Goal: Task Accomplishment & Management: Manage account settings

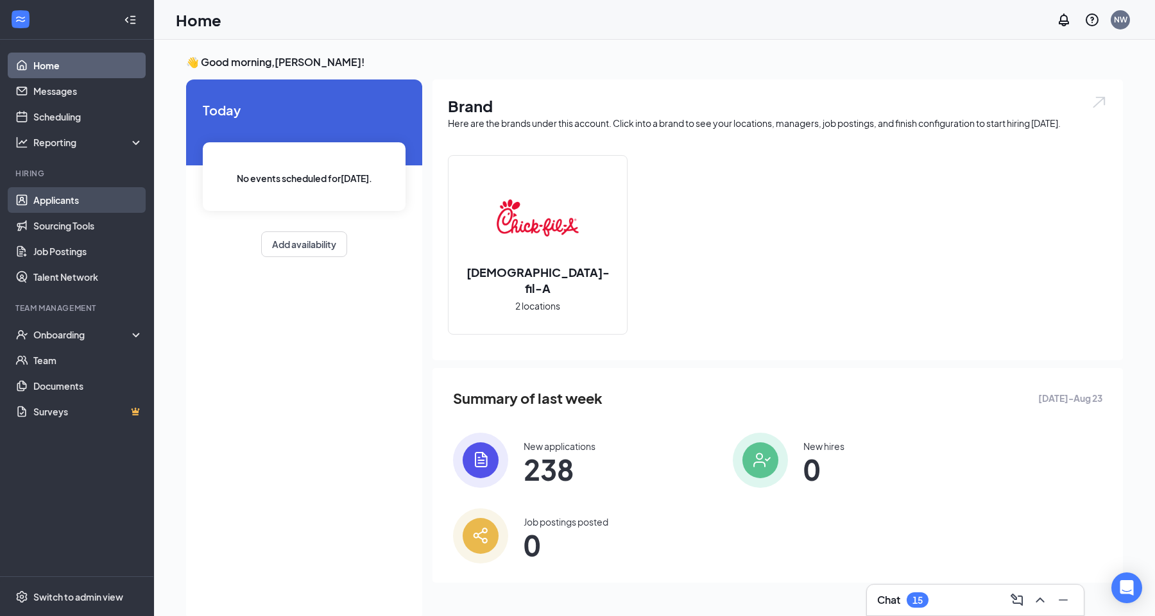
click at [47, 194] on link "Applicants" at bounding box center [88, 200] width 110 height 26
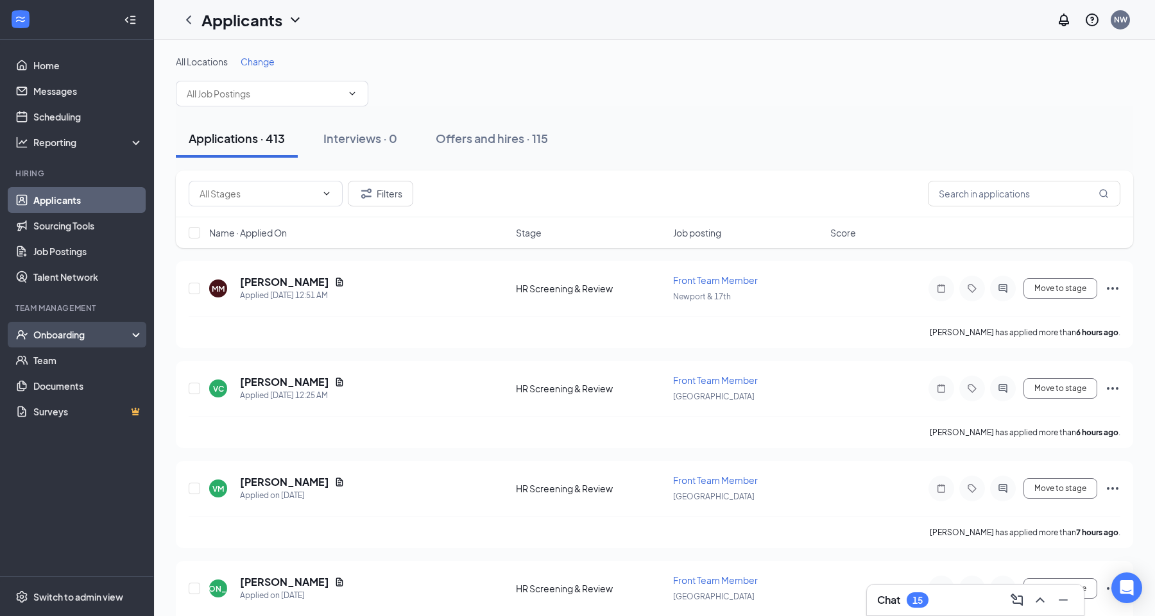
click at [53, 335] on div "Onboarding" at bounding box center [82, 334] width 99 height 13
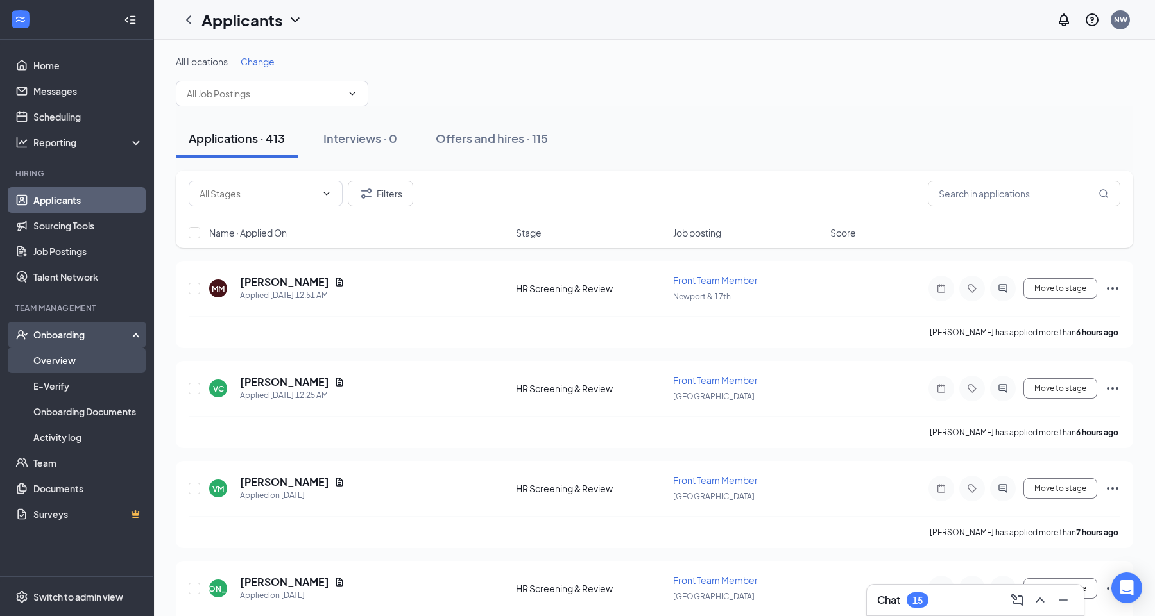
click at [60, 368] on link "Overview" at bounding box center [88, 361] width 110 height 26
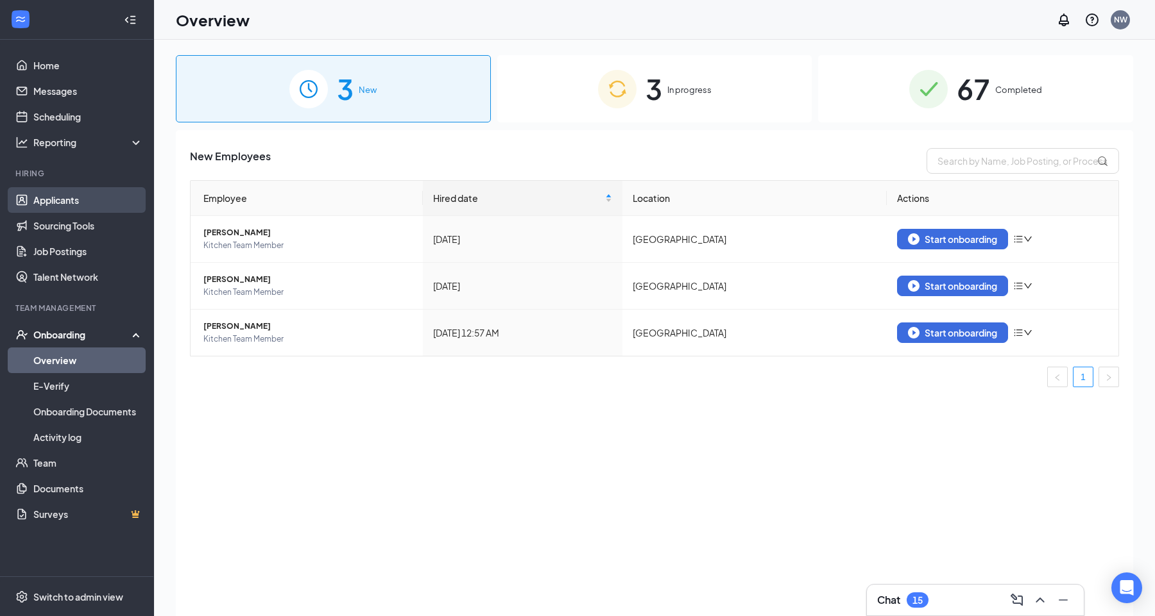
click at [63, 196] on link "Applicants" at bounding box center [88, 200] width 110 height 26
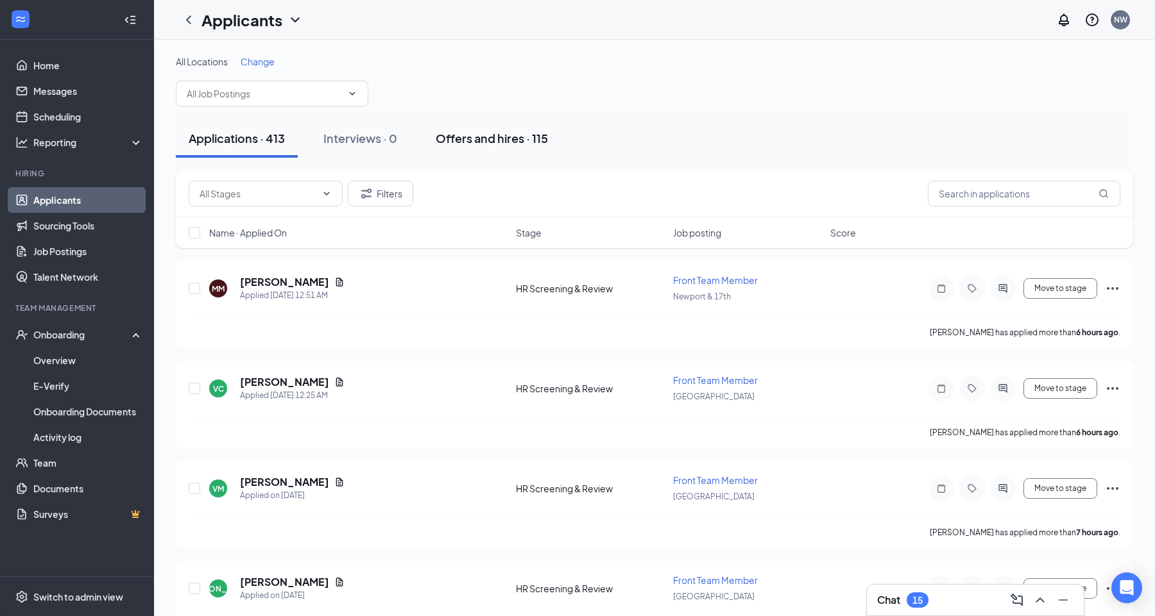
click at [501, 119] on button "Offers and hires · 115" at bounding box center [492, 138] width 138 height 38
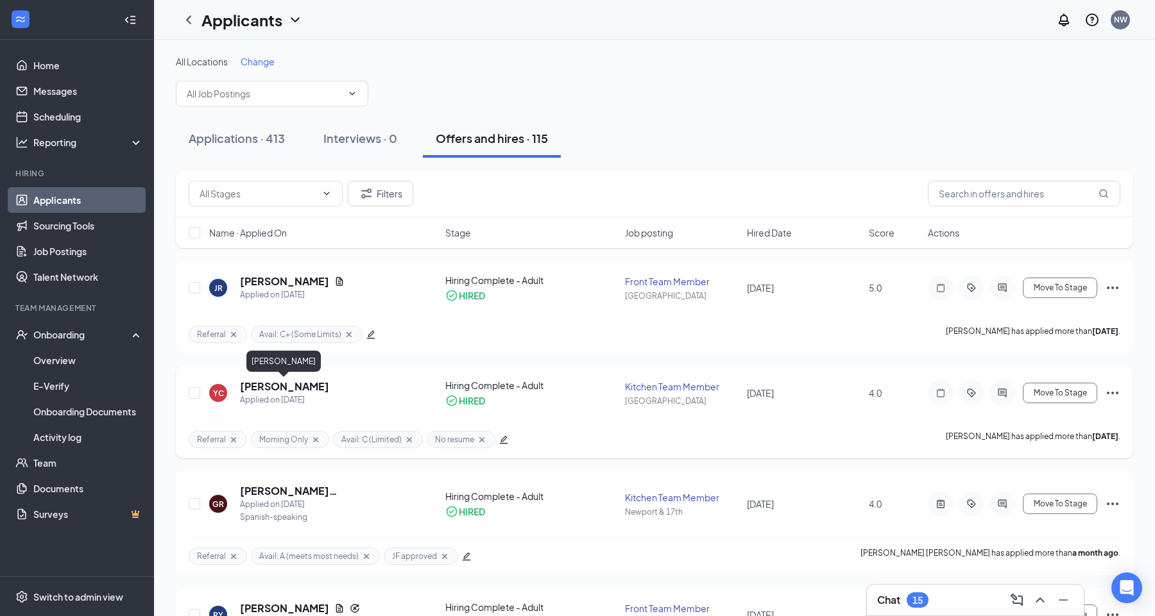
click at [298, 385] on h5 "[PERSON_NAME]" at bounding box center [284, 387] width 89 height 14
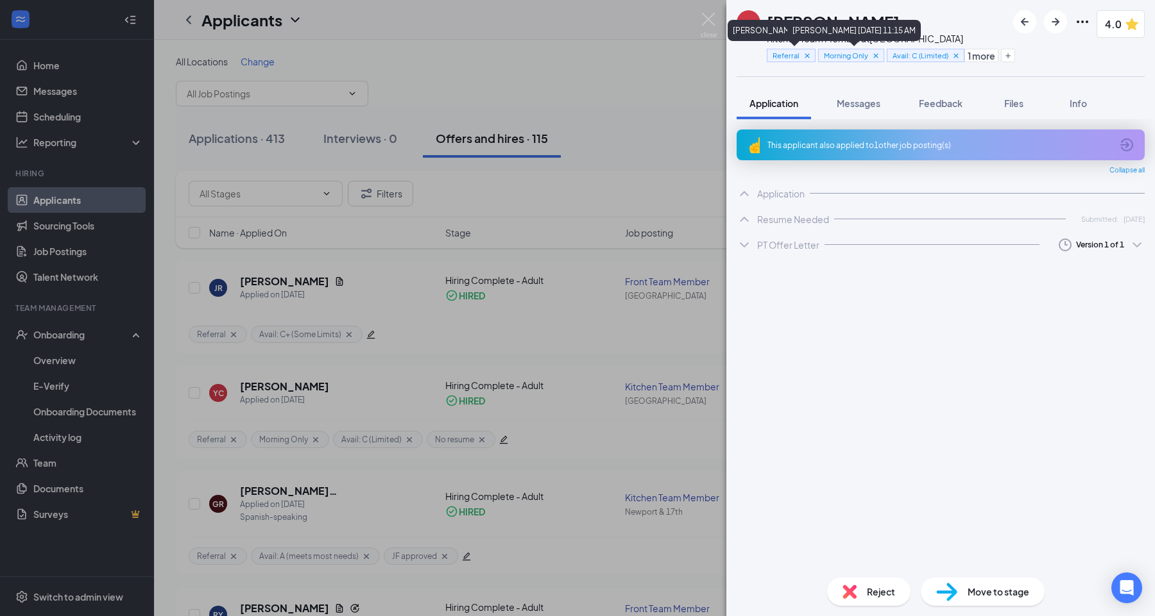
click at [1086, 19] on icon "Ellipses" at bounding box center [1081, 21] width 15 height 15
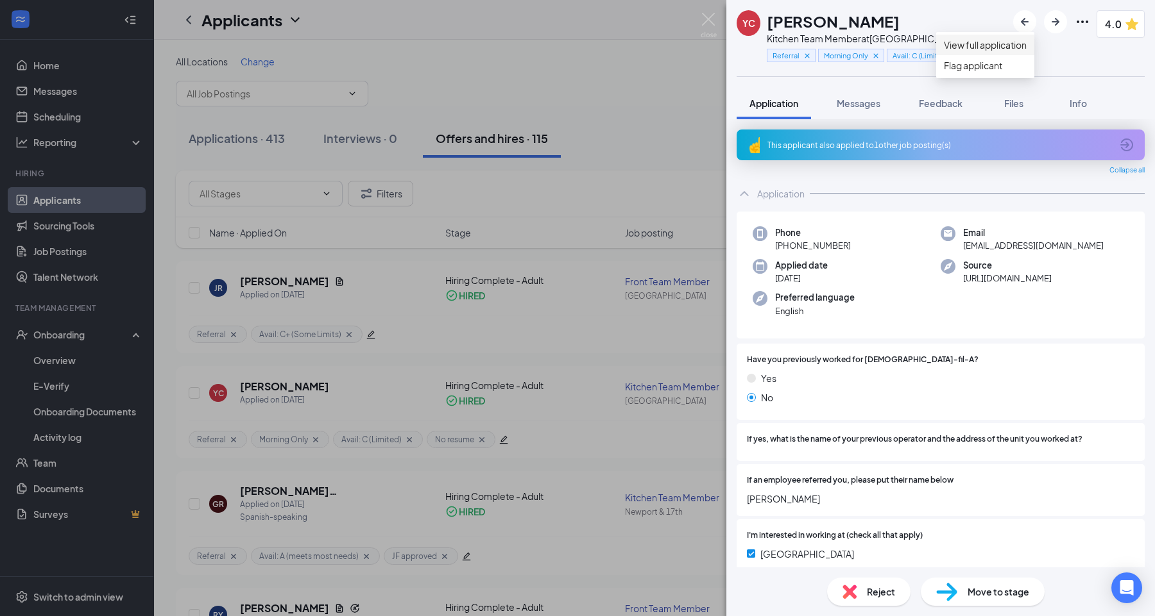
click at [1001, 51] on link "View full application" at bounding box center [985, 45] width 83 height 14
click at [638, 147] on div "YC [PERSON_NAME] Kitchen Team Member at [GEOGRAPHIC_DATA] Referral Morning Only…" at bounding box center [577, 308] width 1155 height 616
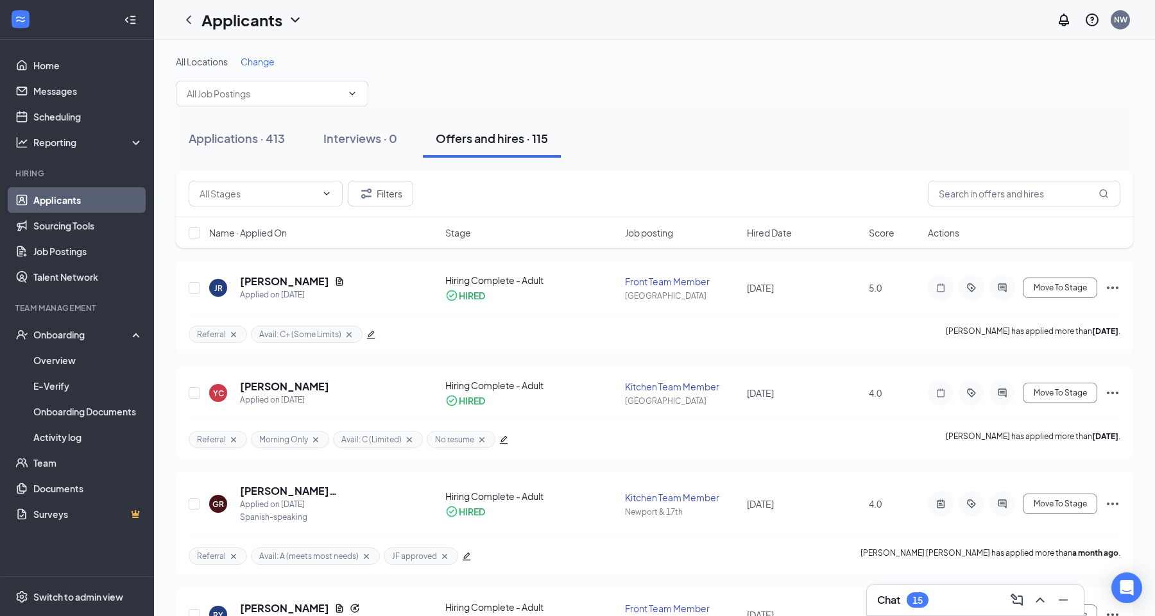
click at [775, 235] on span "Hired Date" at bounding box center [769, 232] width 45 height 13
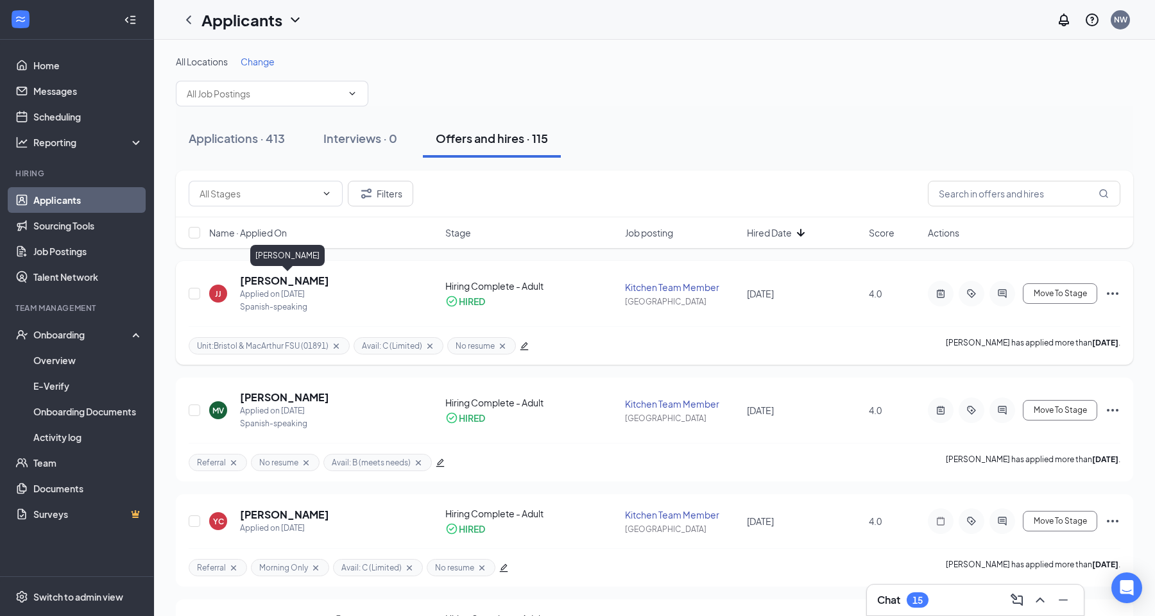
click at [297, 279] on h5 "[PERSON_NAME]" at bounding box center [284, 281] width 89 height 14
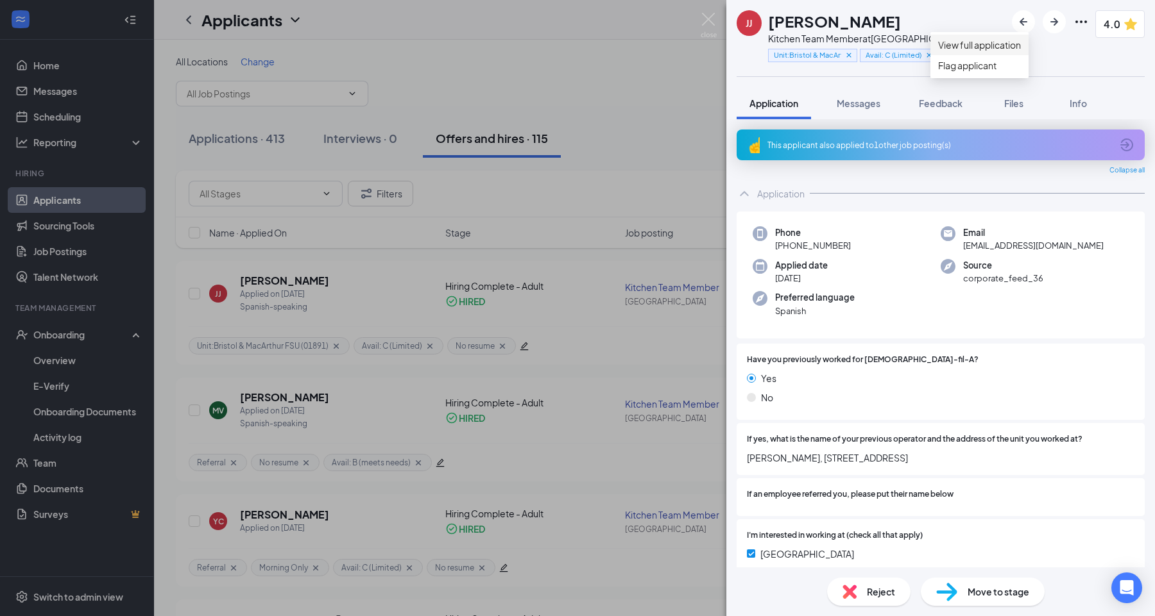
click at [966, 49] on link "View full application" at bounding box center [979, 45] width 83 height 14
click at [431, 291] on div "[PERSON_NAME] [PERSON_NAME] Kitchen Team Member at [GEOGRAPHIC_DATA] Unit:Brist…" at bounding box center [577, 308] width 1155 height 616
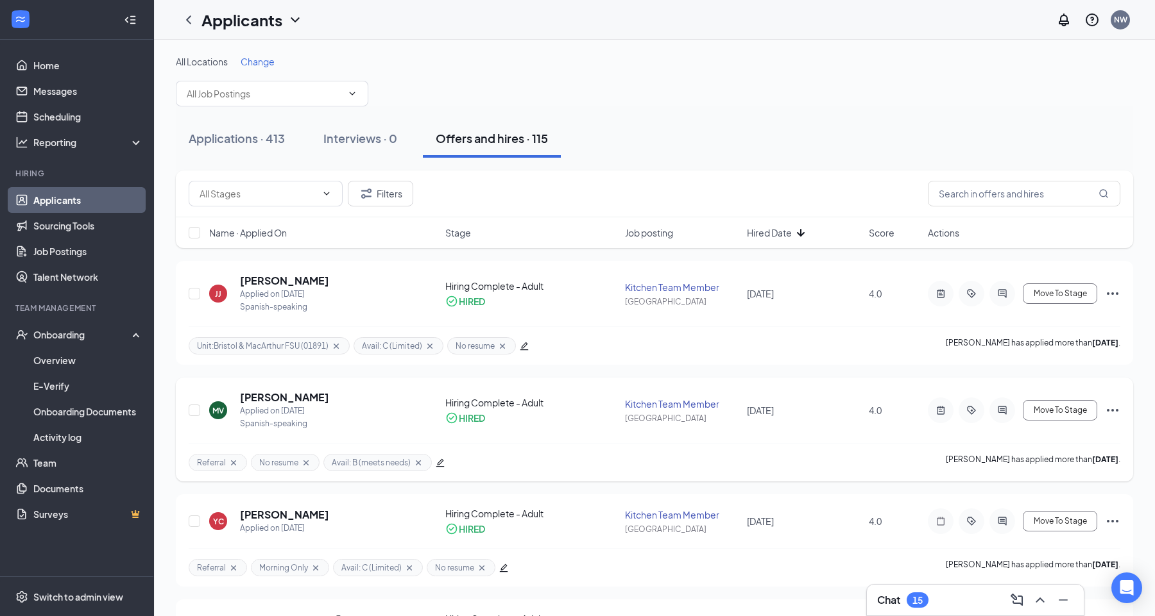
click at [1107, 411] on icon "Ellipses" at bounding box center [1112, 410] width 12 height 3
click at [285, 387] on div "[PERSON_NAME]" at bounding box center [284, 375] width 74 height 26
click at [291, 398] on h5 "[PERSON_NAME]" at bounding box center [284, 398] width 89 height 14
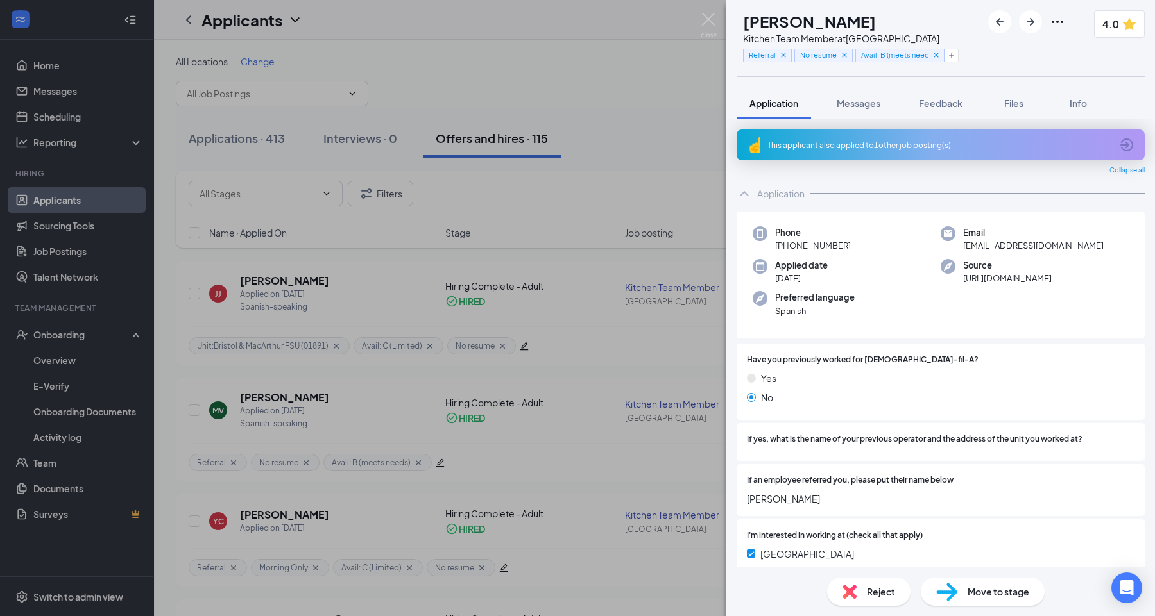
click at [1064, 15] on icon "Ellipses" at bounding box center [1056, 21] width 15 height 15
click at [1004, 52] on link "View full application" at bounding box center [965, 45] width 83 height 14
click at [703, 24] on img at bounding box center [708, 25] width 16 height 25
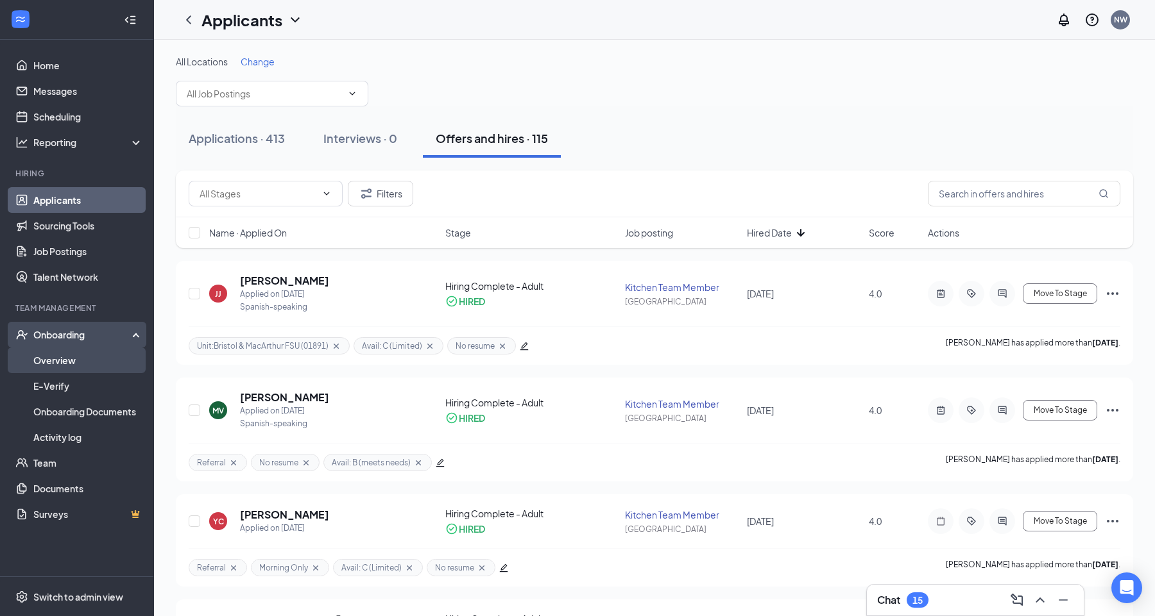
click at [69, 358] on link "Overview" at bounding box center [88, 361] width 110 height 26
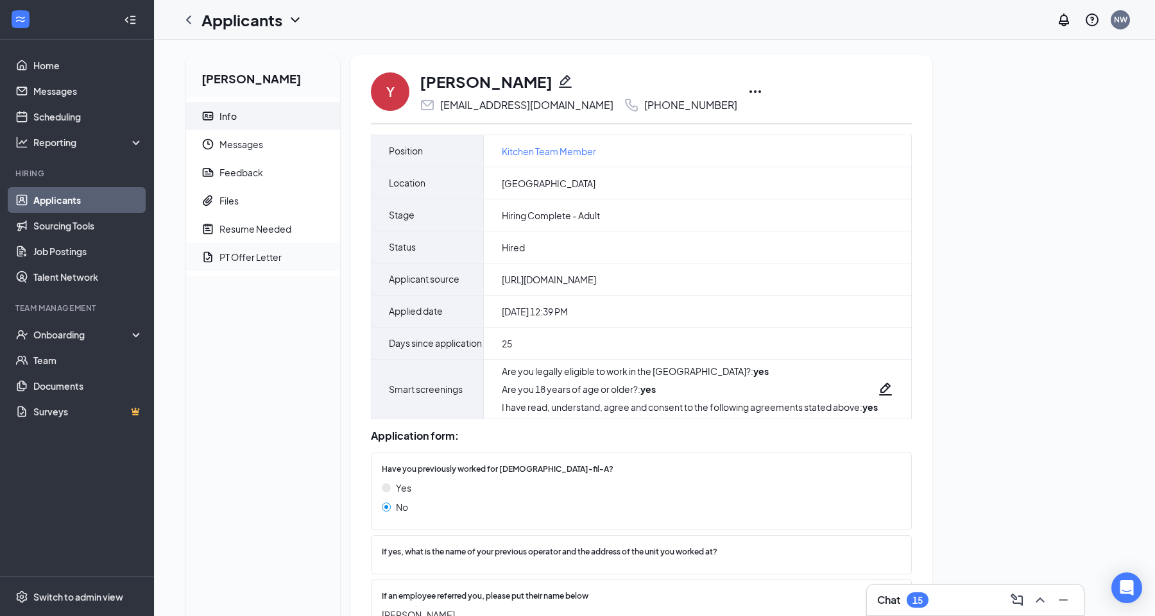
click at [239, 268] on span "PT Offer Letter" at bounding box center [274, 257] width 110 height 28
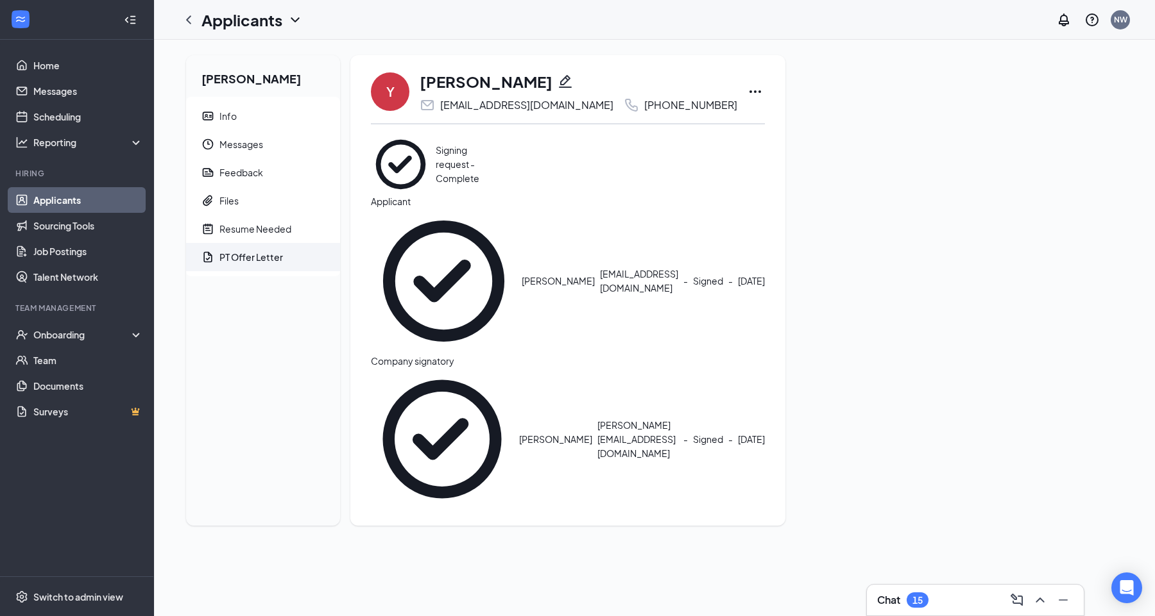
click at [493, 135] on icon "Eye" at bounding box center [493, 135] width 0 height 0
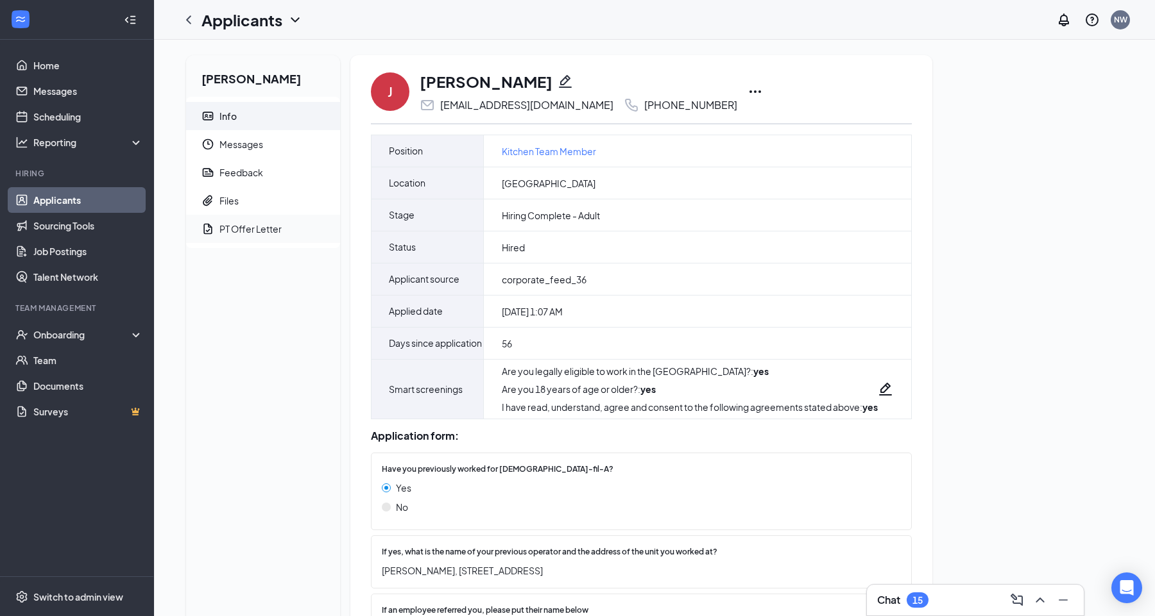
click at [273, 225] on div "PT Offer Letter" at bounding box center [250, 229] width 62 height 13
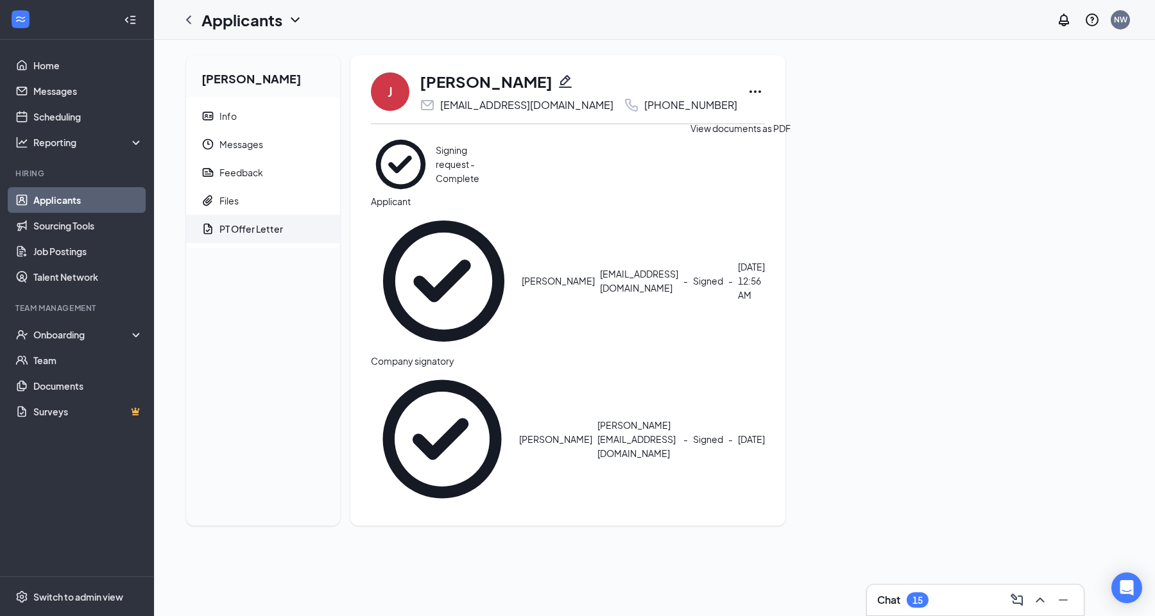
click at [493, 135] on icon "Eye" at bounding box center [493, 135] width 0 height 0
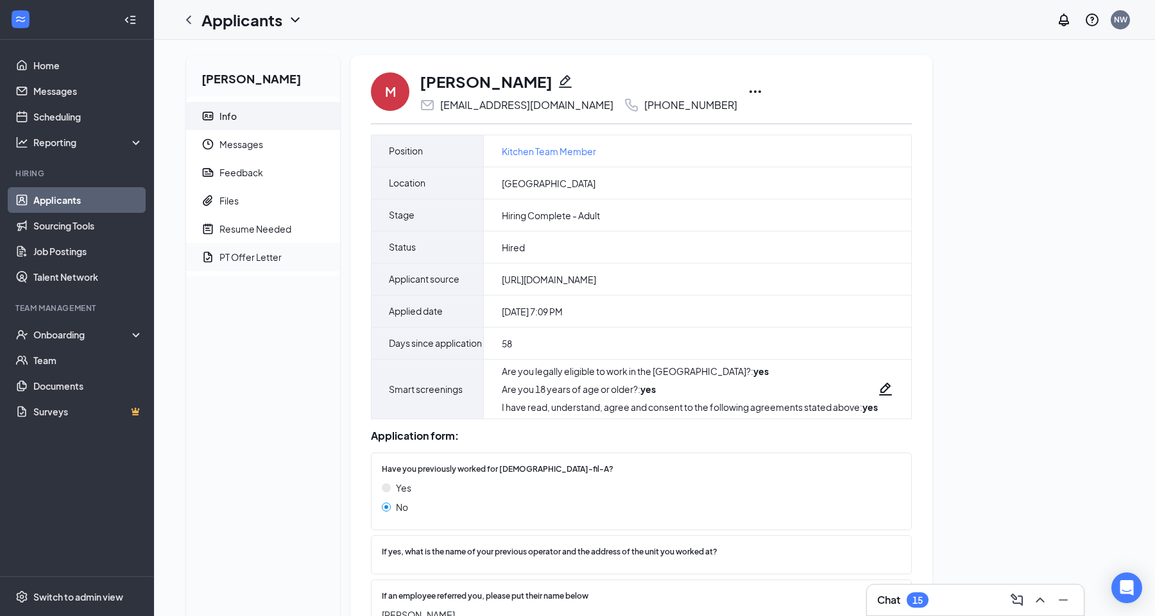
click at [252, 268] on span "PT Offer Letter" at bounding box center [274, 257] width 110 height 28
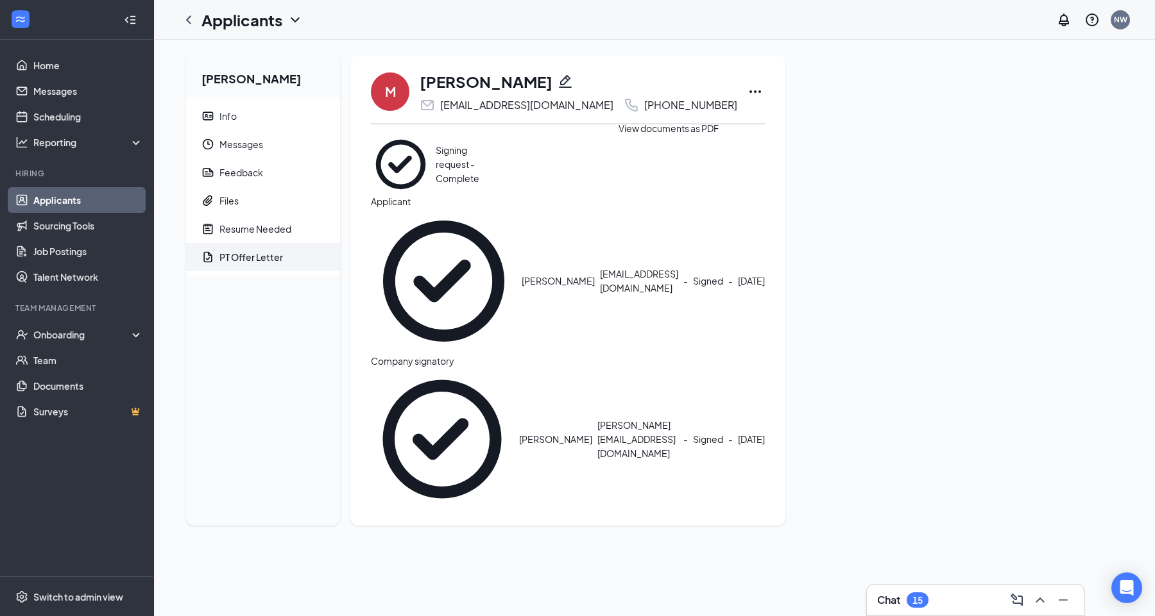
click at [493, 135] on icon "Eye" at bounding box center [493, 135] width 0 height 0
